Goal: Book appointment/travel/reservation

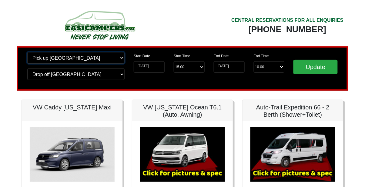
click at [121, 59] on select "Change pick up location? Pick up Edinburgh Birmingham Airport Blackburn Lancash…" at bounding box center [75, 58] width 97 height 12
select select "PRE1"
click at [27, 52] on select "Change pick up location? Pick up Edinburgh Birmingham Airport Blackburn Lancash…" at bounding box center [75, 58] width 97 height 12
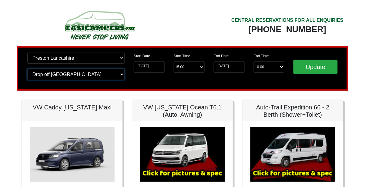
click at [123, 75] on select "Change drop off location? Drop off Edinburgh Birmingham Airport Blackburn Lanca…" at bounding box center [75, 74] width 97 height 12
select select "PRE1"
click at [27, 68] on select "Change drop off location? Drop off Edinburgh Birmingham Airport Blackburn Lanca…" at bounding box center [75, 74] width 97 height 12
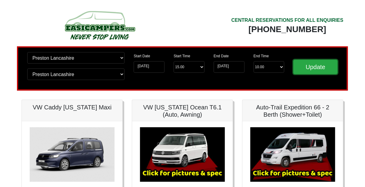
click at [323, 65] on input "Update" at bounding box center [315, 67] width 44 height 15
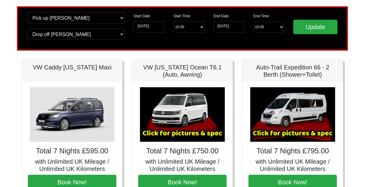
scroll to position [40, 0]
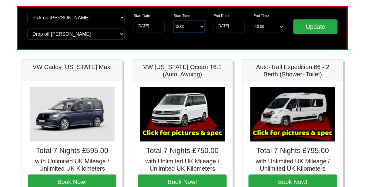
click at [189, 27] on select "Start Time 15.00 -------- 11.00 am ([DATE] & [DATE] Only) 12.00 pm ([DATE]) 13.…" at bounding box center [189, 27] width 31 height 12
select select "13.00"
click at [174, 21] on select "Start Time 15.00 -------- 11.00 am ([DATE] & [DATE] Only) 12.00 pm ([DATE]) 13.…" at bounding box center [189, 27] width 31 height 12
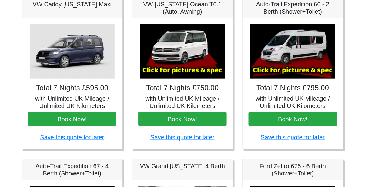
scroll to position [103, 0]
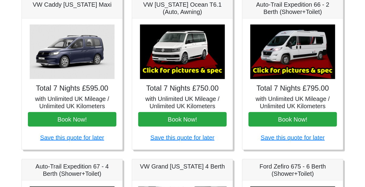
click at [98, 63] on img at bounding box center [72, 52] width 85 height 55
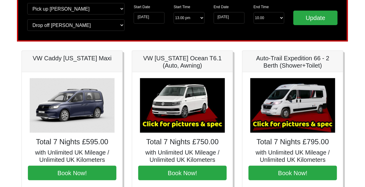
scroll to position [48, 0]
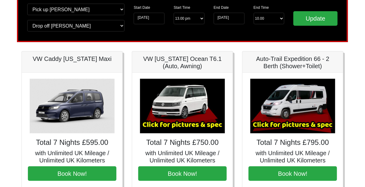
click at [94, 61] on h5 "VW Caddy [US_STATE] Maxi" at bounding box center [72, 58] width 88 height 7
click at [99, 56] on h5 "VW Caddy [US_STATE] Maxi" at bounding box center [72, 58] width 88 height 7
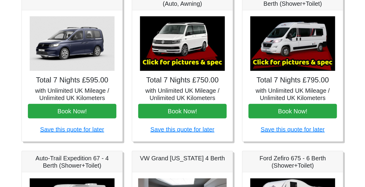
scroll to position [111, 0]
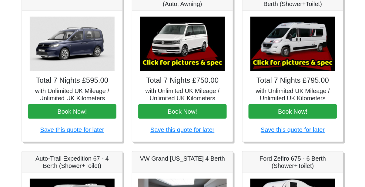
click at [104, 126] on link "Save this quote for later" at bounding box center [72, 129] width 64 height 7
